Goal: Task Accomplishment & Management: Manage account settings

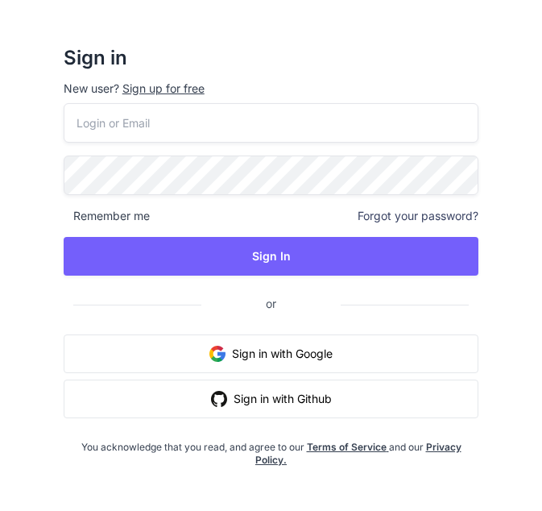
drag, startPoint x: 0, startPoint y: 0, endPoint x: 206, endPoint y: 139, distance: 248.9
click at [206, 139] on input "email" at bounding box center [272, 122] width 416 height 39
type input "[EMAIL_ADDRESS][DOMAIN_NAME]"
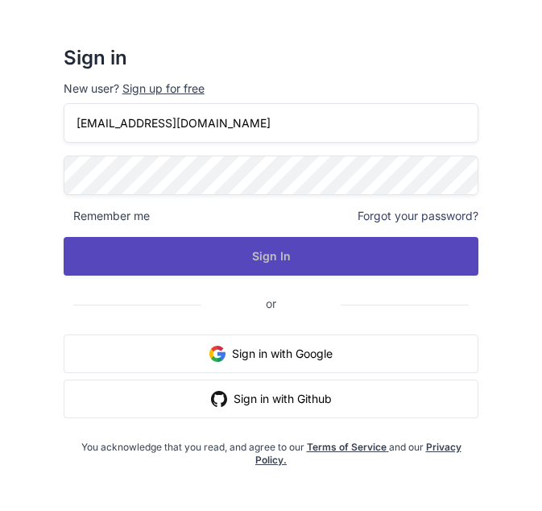
click at [251, 249] on button "Sign In" at bounding box center [272, 256] width 416 height 39
